Goal: Transaction & Acquisition: Purchase product/service

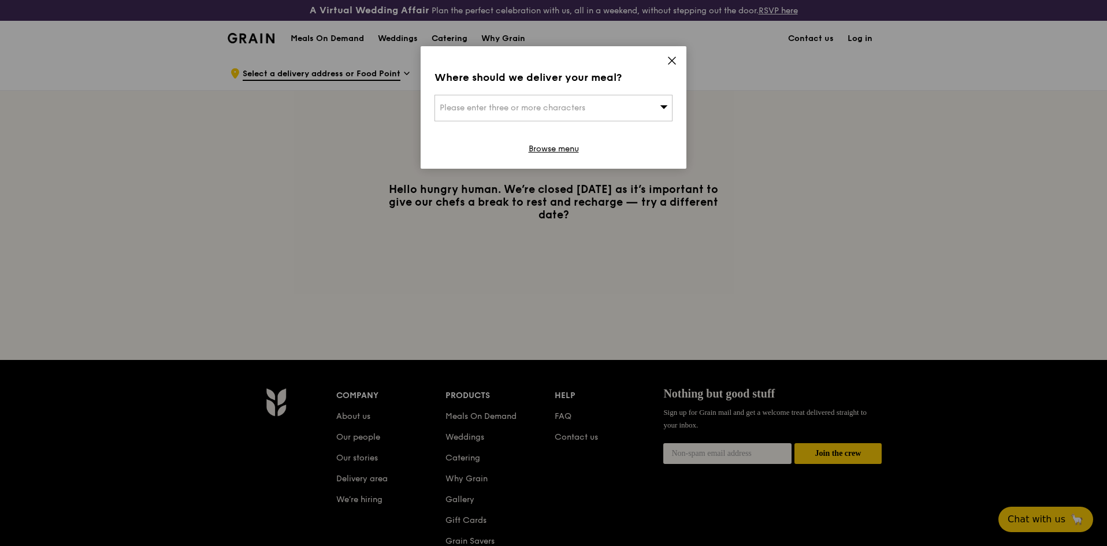
click at [673, 61] on icon at bounding box center [672, 60] width 10 height 10
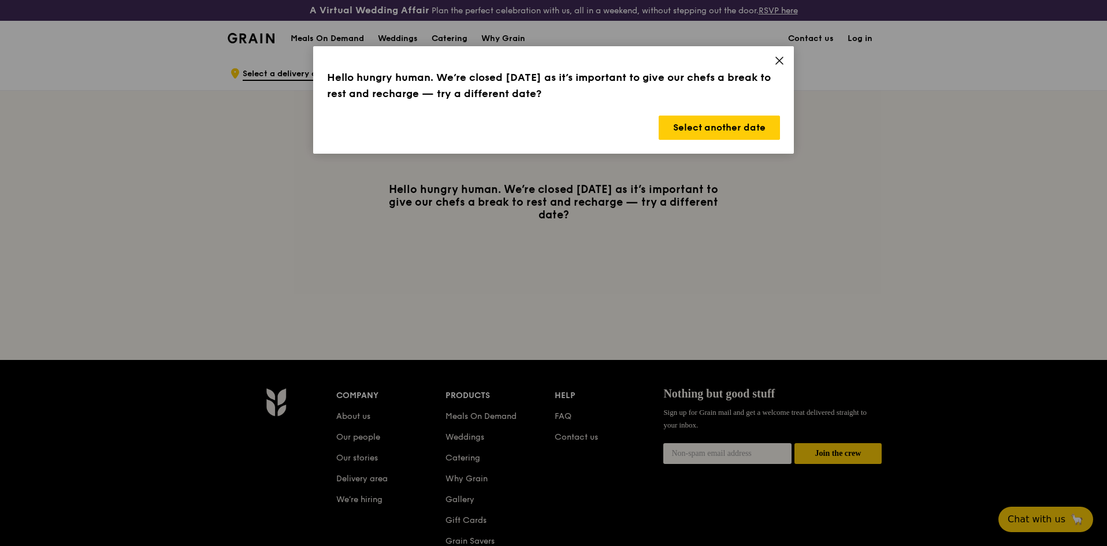
click at [779, 56] on icon at bounding box center [779, 60] width 10 height 10
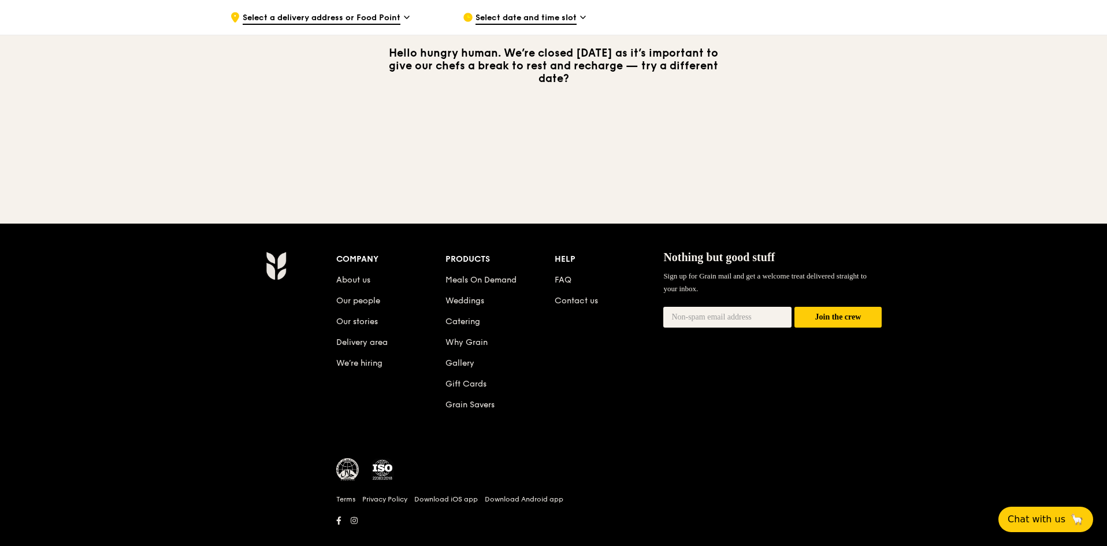
scroll to position [155, 0]
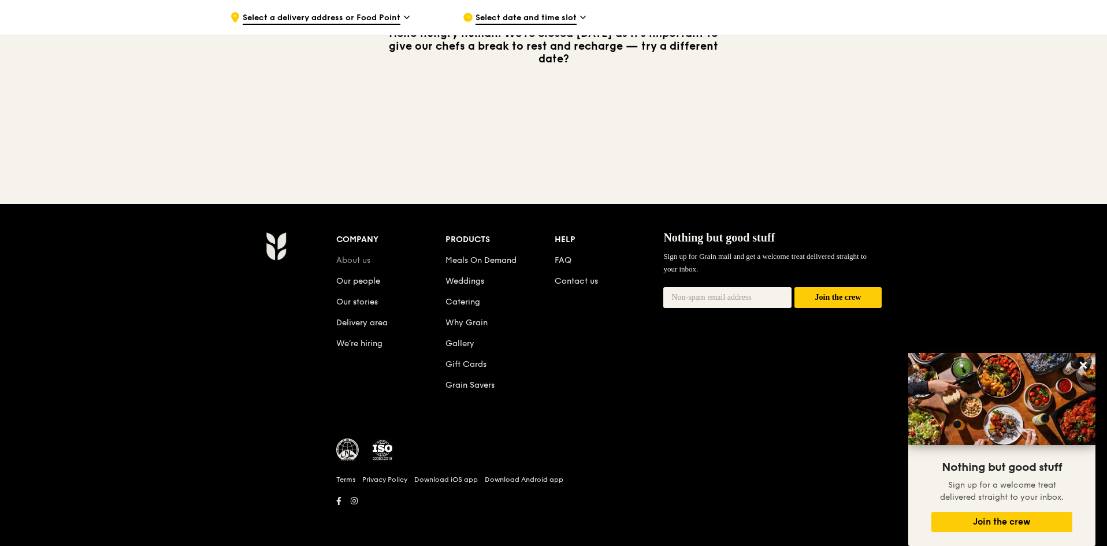
click at [351, 260] on link "About us" at bounding box center [353, 260] width 34 height 10
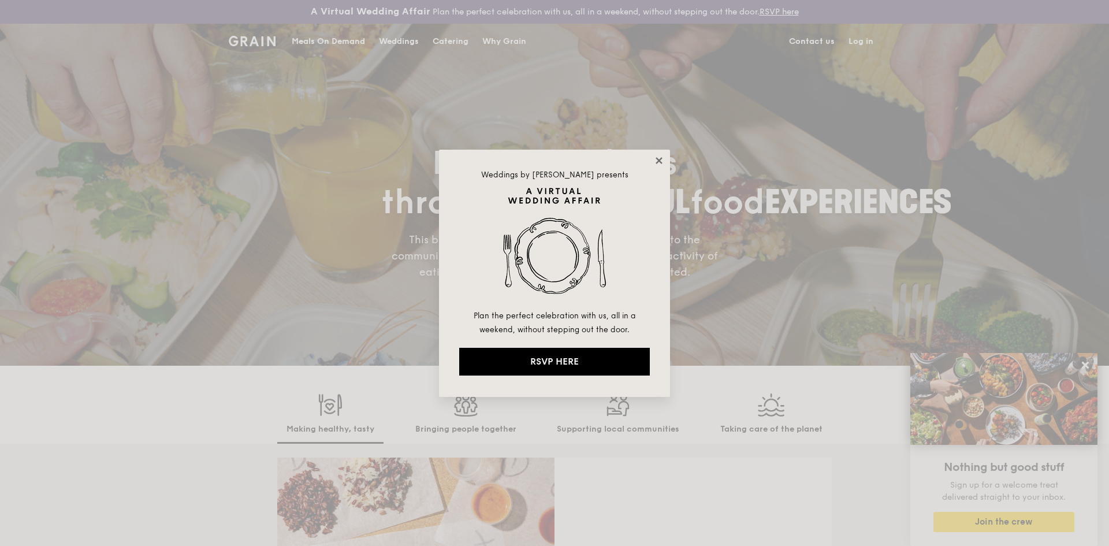
click at [660, 159] on icon at bounding box center [659, 160] width 6 height 6
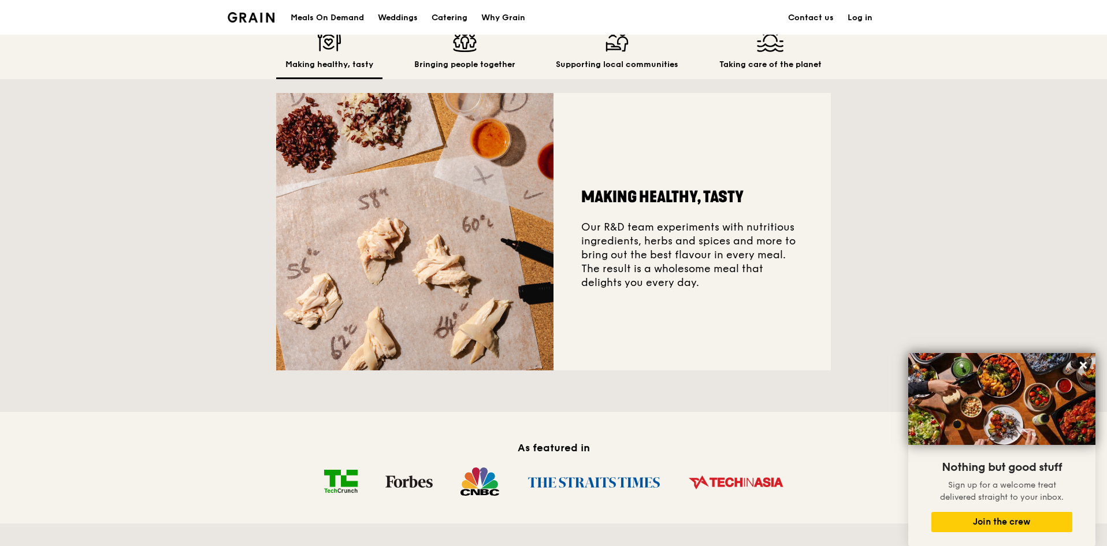
scroll to position [347, 0]
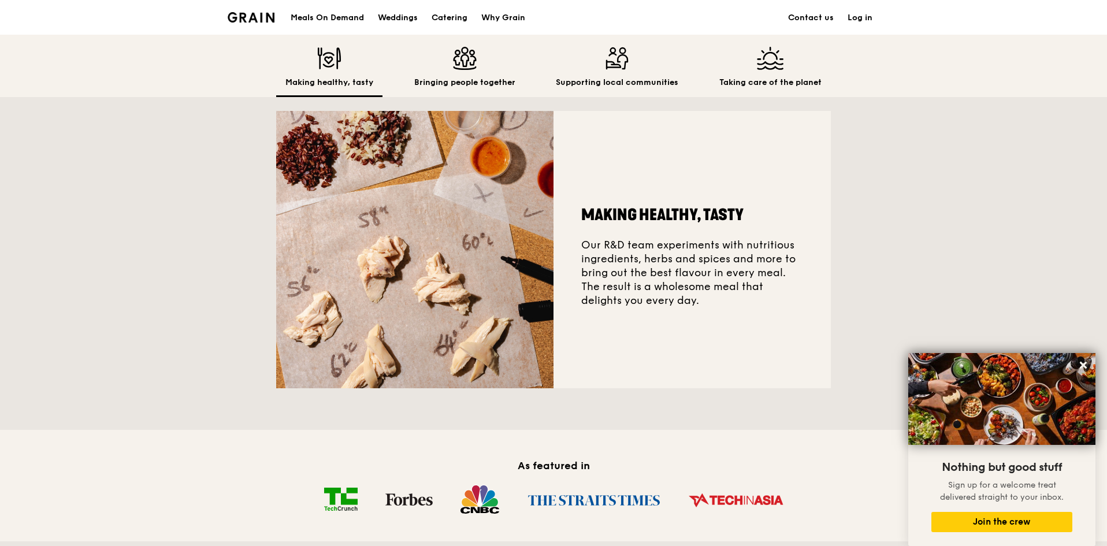
click at [349, 18] on div "Meals On Demand" at bounding box center [327, 18] width 73 height 35
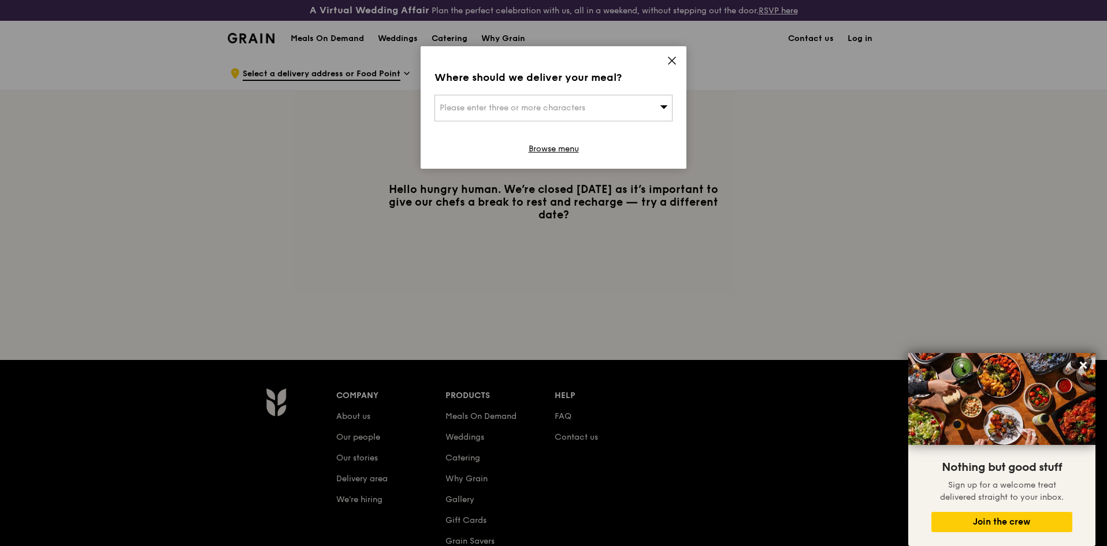
click at [601, 108] on div "Please enter three or more characters" at bounding box center [553, 108] width 238 height 27
click at [502, 103] on input "search" at bounding box center [553, 107] width 237 height 25
type input "p"
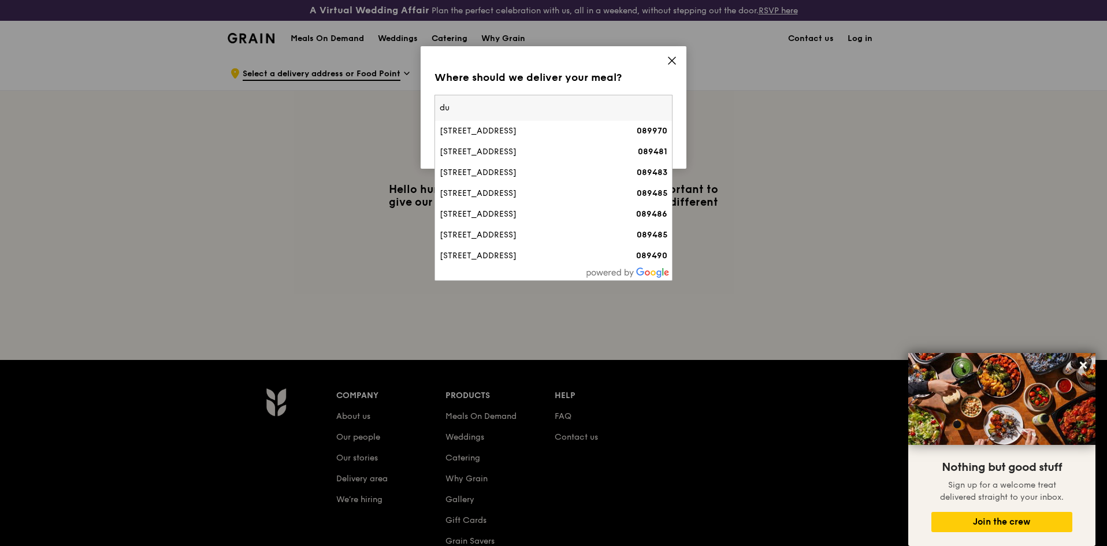
type input "d"
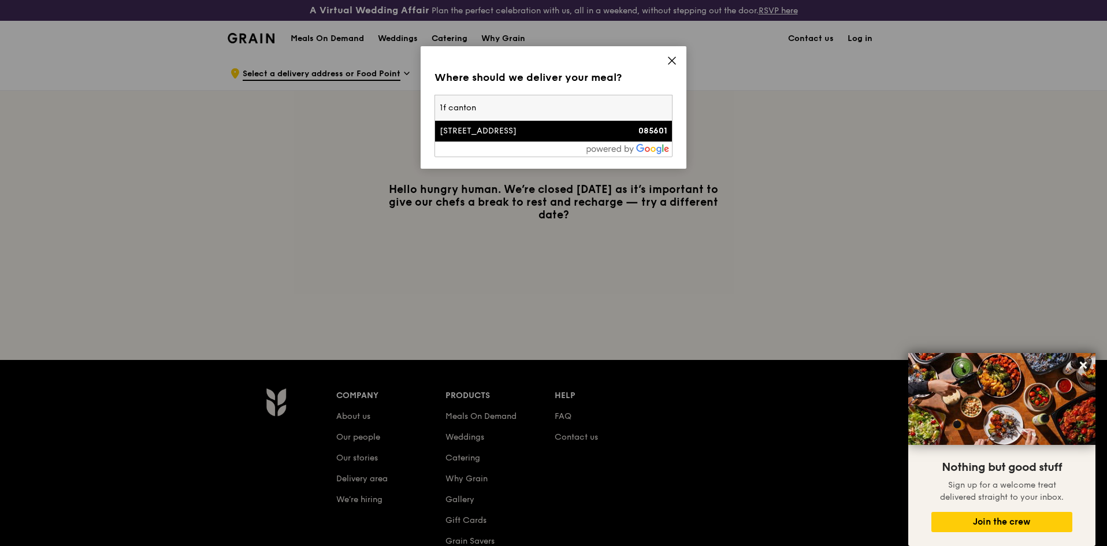
type input "1f canton"
click at [626, 125] on div "085601" at bounding box center [639, 131] width 57 height 12
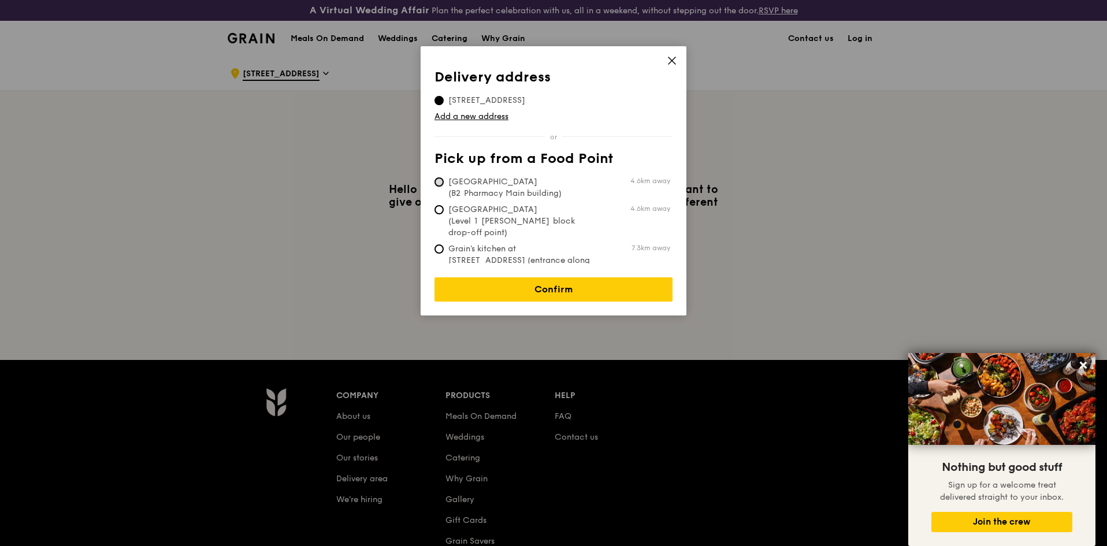
click at [438, 183] on input "[GEOGRAPHIC_DATA] (B2 Pharmacy Main building) 4.6km away" at bounding box center [438, 181] width 9 height 9
radio input "true"
click at [547, 290] on link "Confirm" at bounding box center [553, 289] width 238 height 24
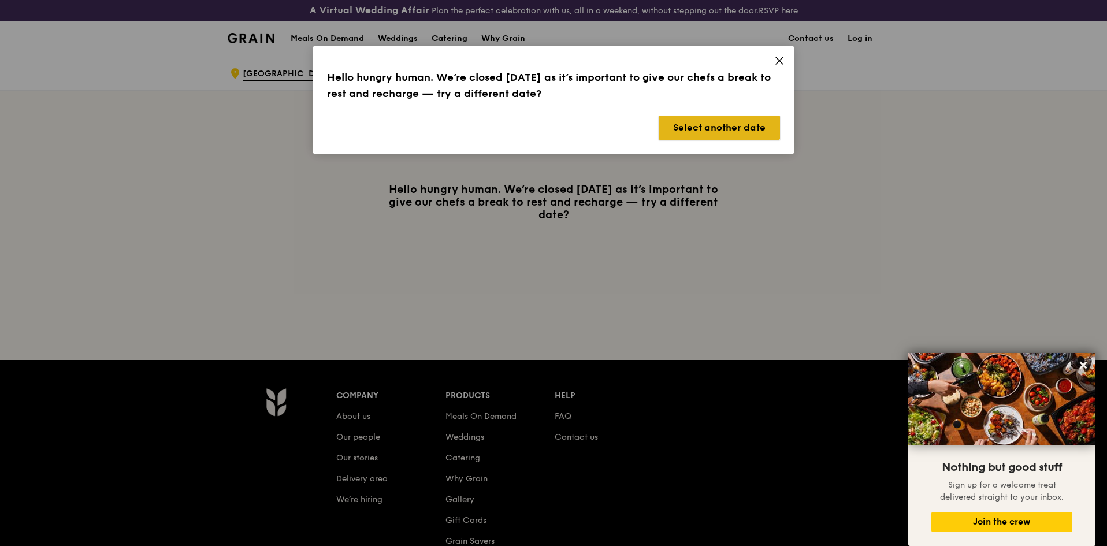
click at [734, 131] on button "Select another date" at bounding box center [718, 128] width 121 height 24
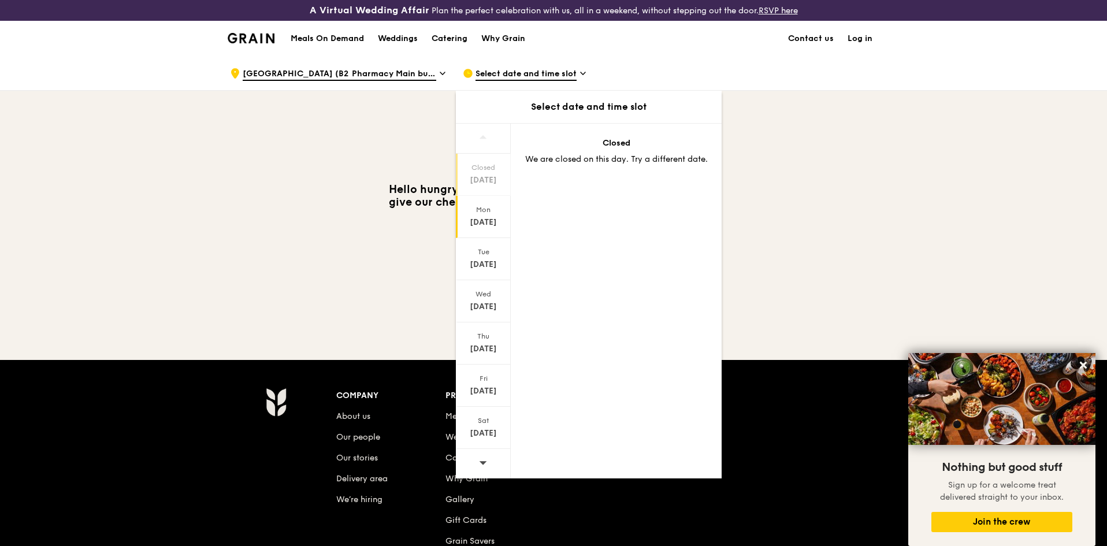
click at [486, 218] on div "[DATE]" at bounding box center [482, 223] width 51 height 12
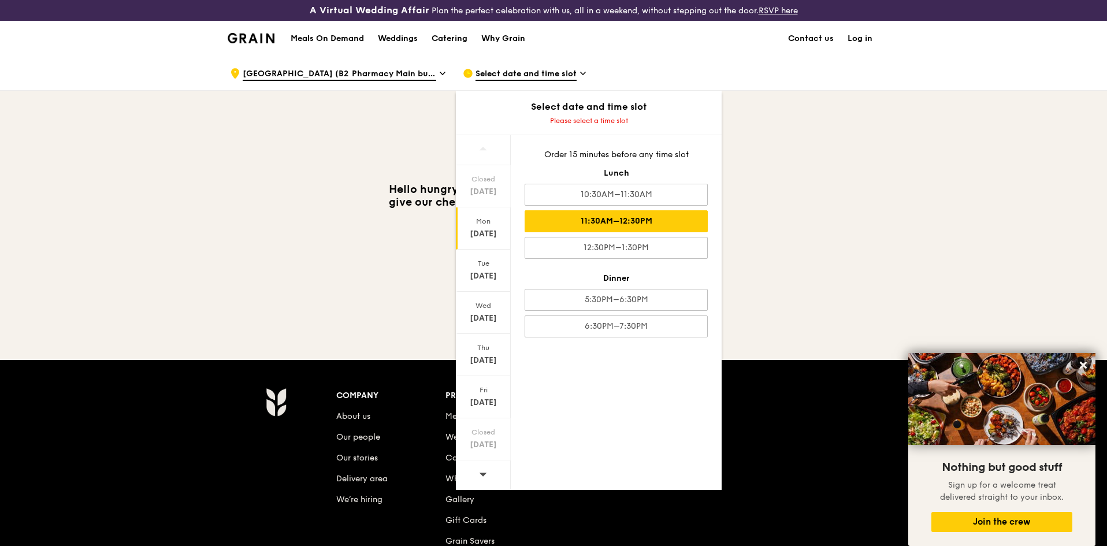
click at [616, 222] on div "11:30AM–12:30PM" at bounding box center [615, 221] width 183 height 22
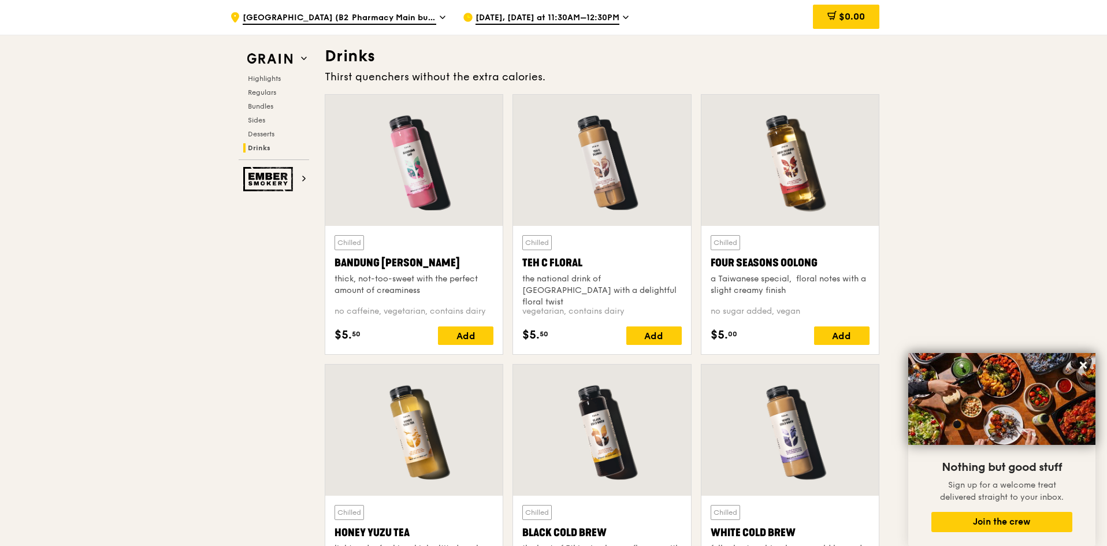
scroll to position [4786, 0]
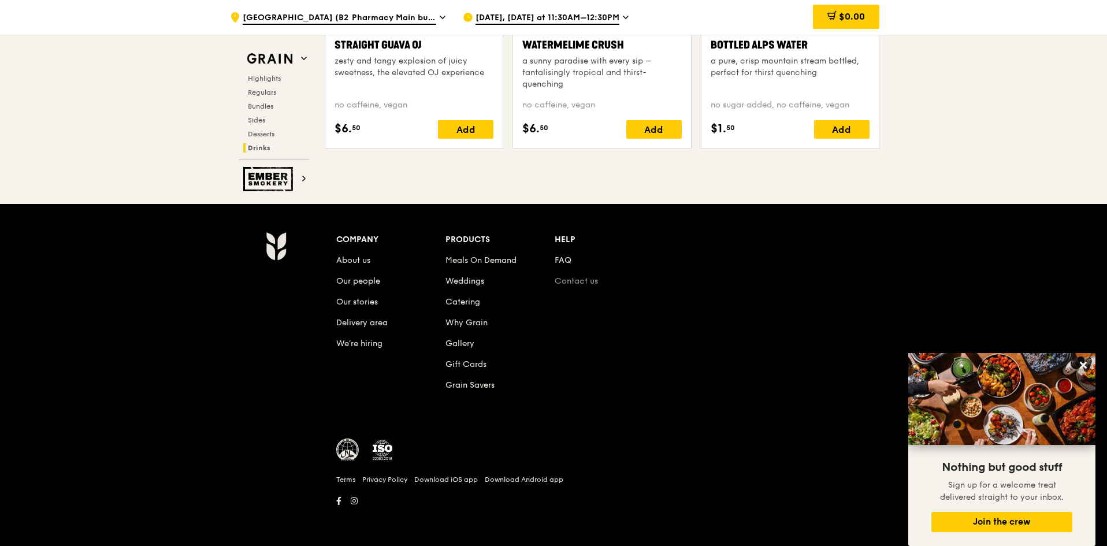
click at [588, 284] on link "Contact us" at bounding box center [575, 281] width 43 height 10
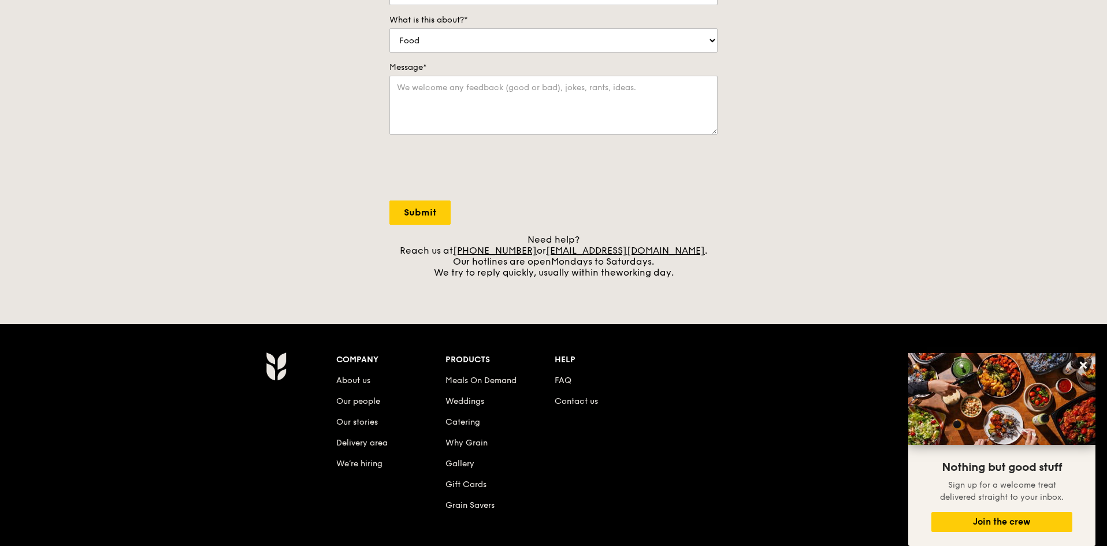
scroll to position [404, 0]
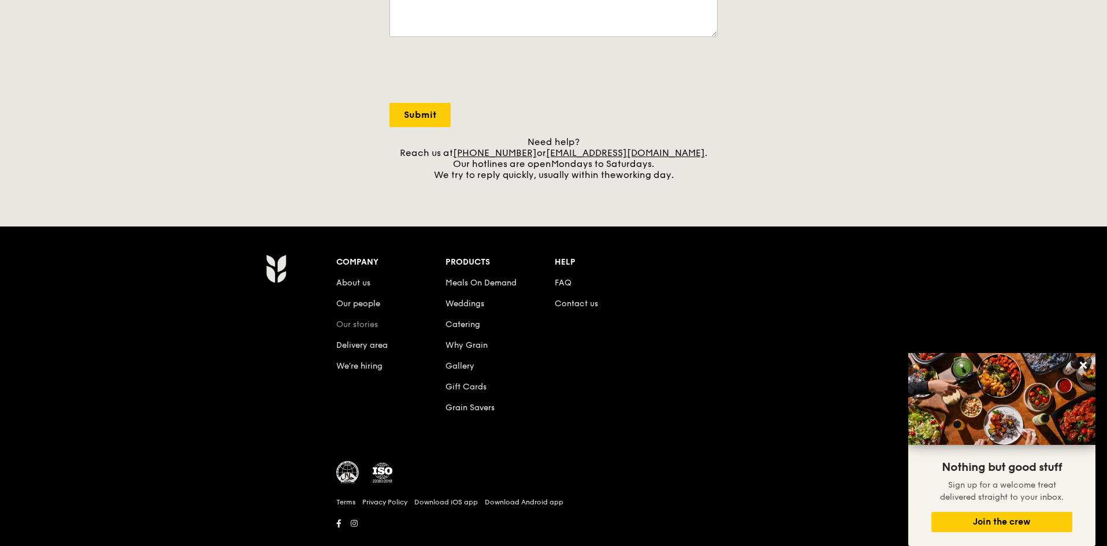
click at [363, 327] on link "Our stories" at bounding box center [357, 324] width 42 height 10
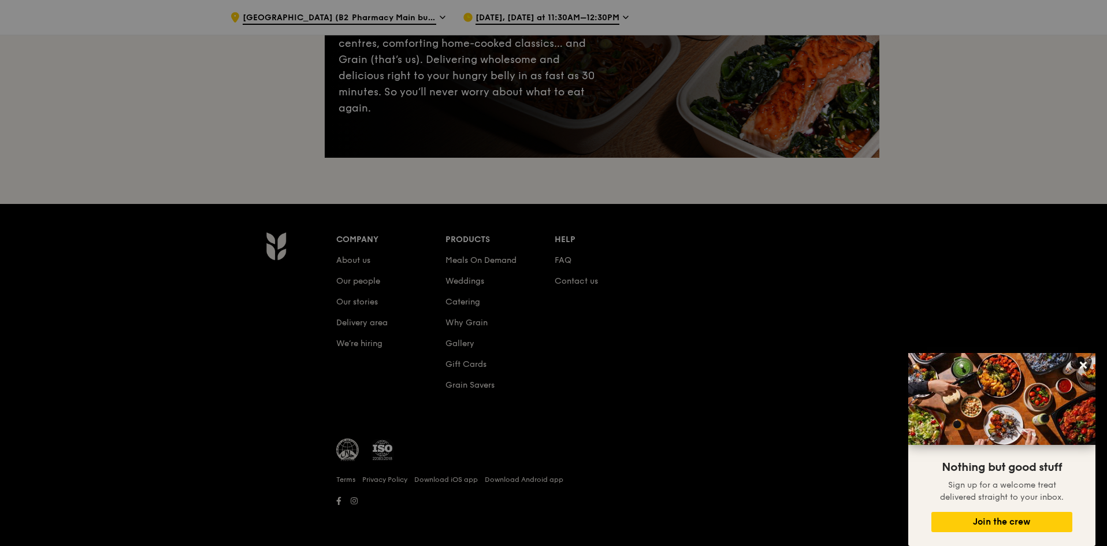
scroll to position [155, 0]
